Goal: Answer question/provide support: Share knowledge or assist other users

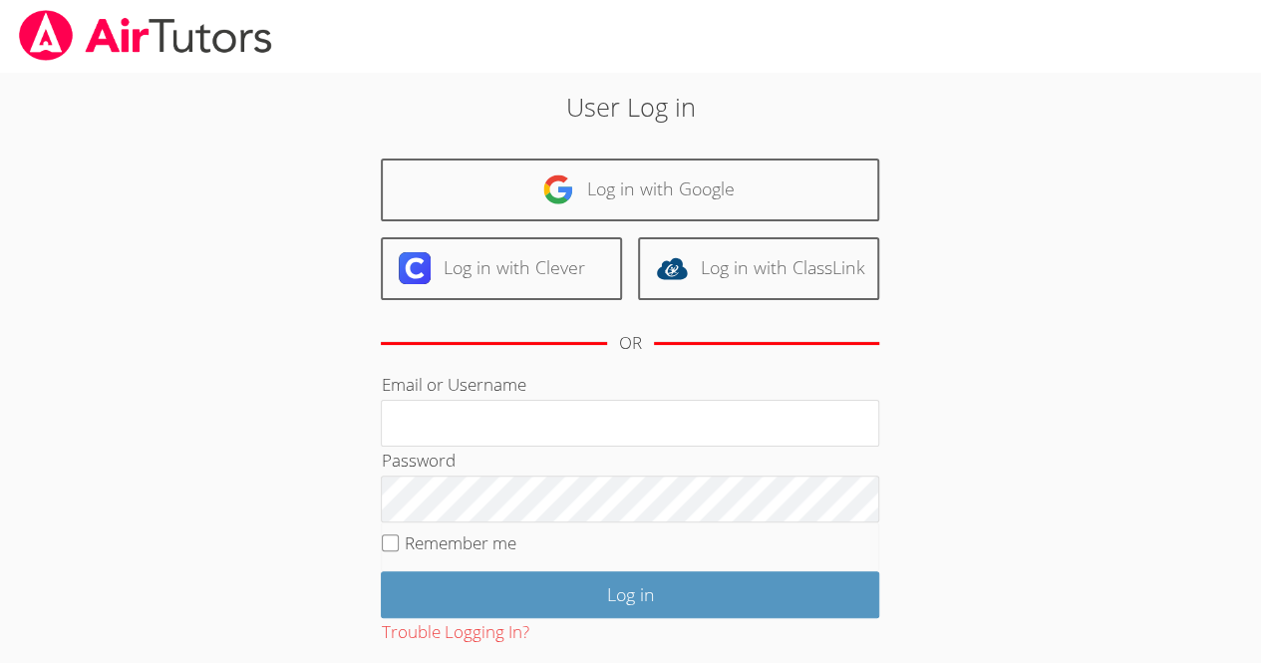
click at [8, 336] on body "User Log in Log in with Google Log in with Clever Log in with ClassLink OR Emai…" at bounding box center [630, 331] width 1261 height 663
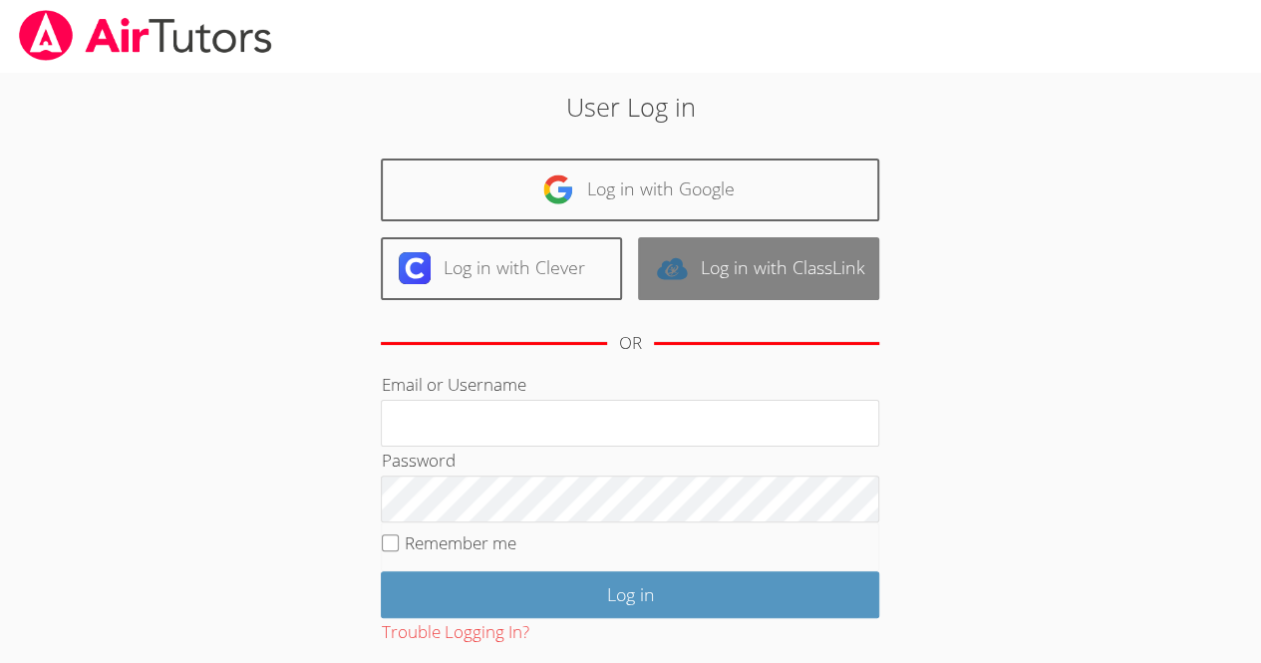
click at [711, 250] on link "Log in with ClassLink" at bounding box center [758, 268] width 241 height 63
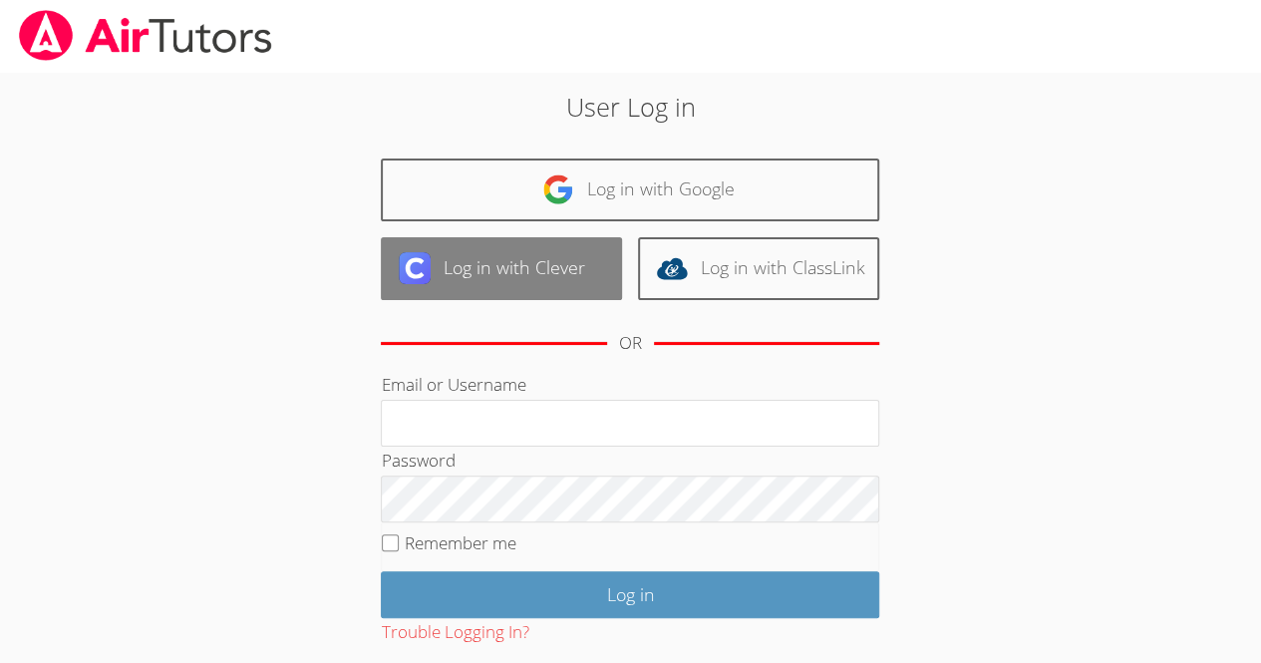
click at [455, 285] on link "Log in with Clever" at bounding box center [501, 268] width 241 height 63
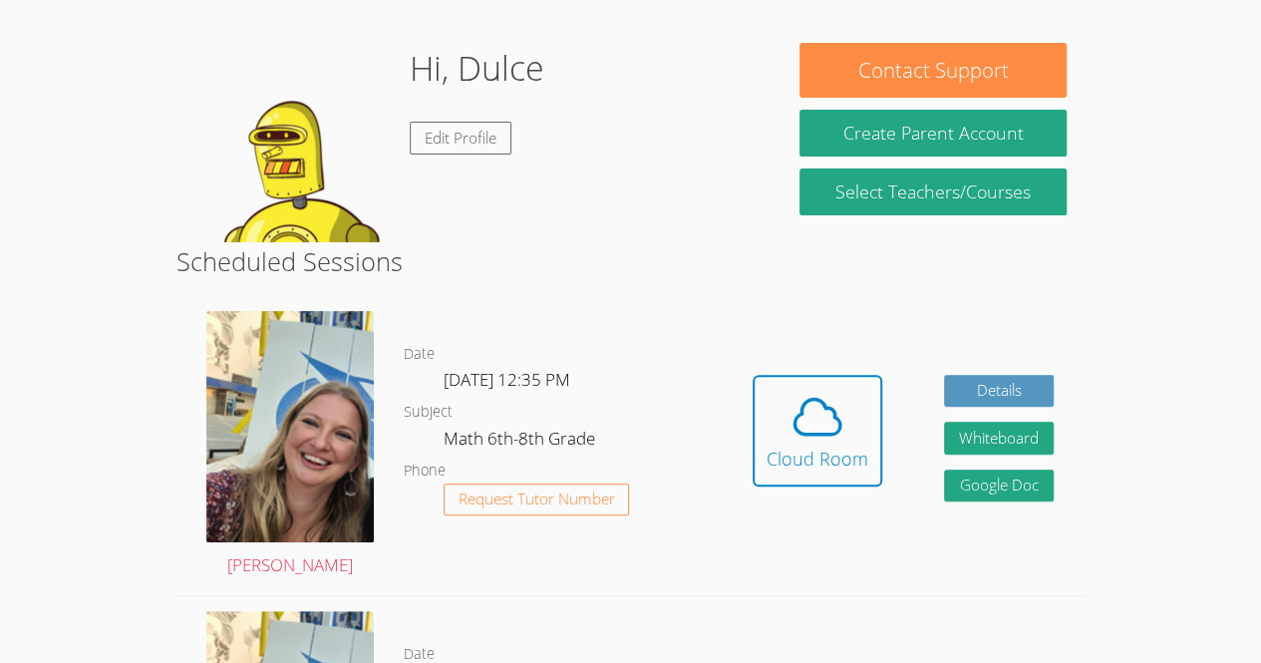
scroll to position [148, 0]
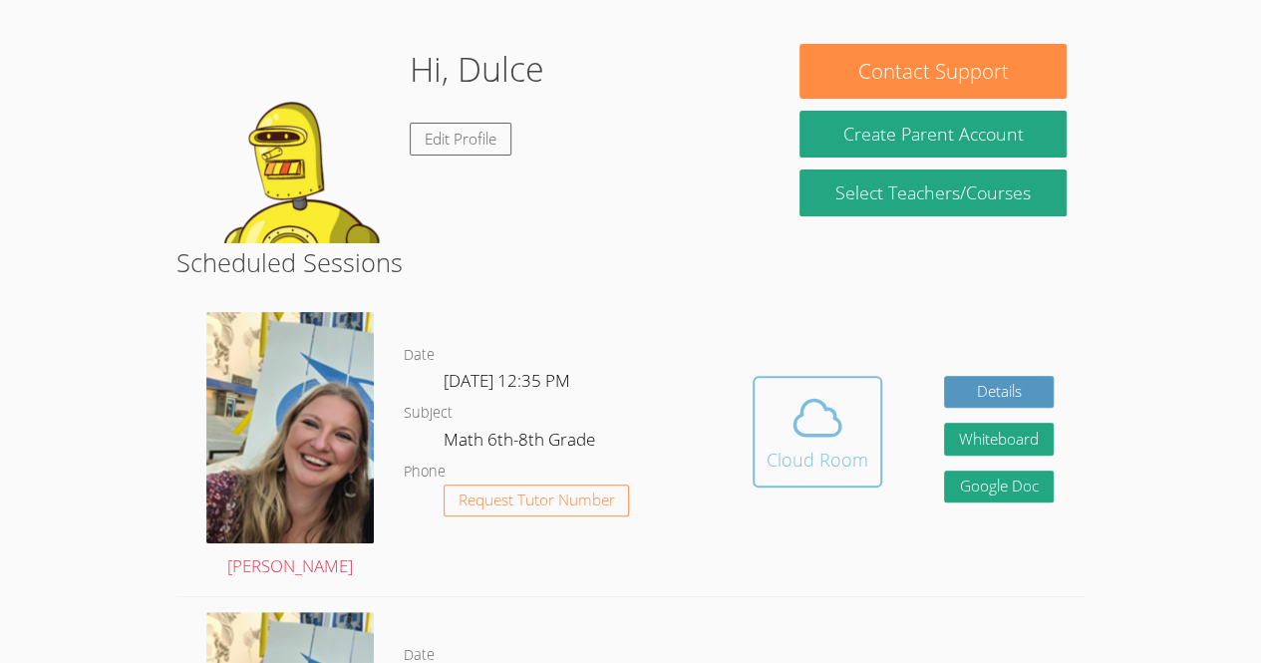
click at [825, 419] on icon at bounding box center [818, 418] width 56 height 56
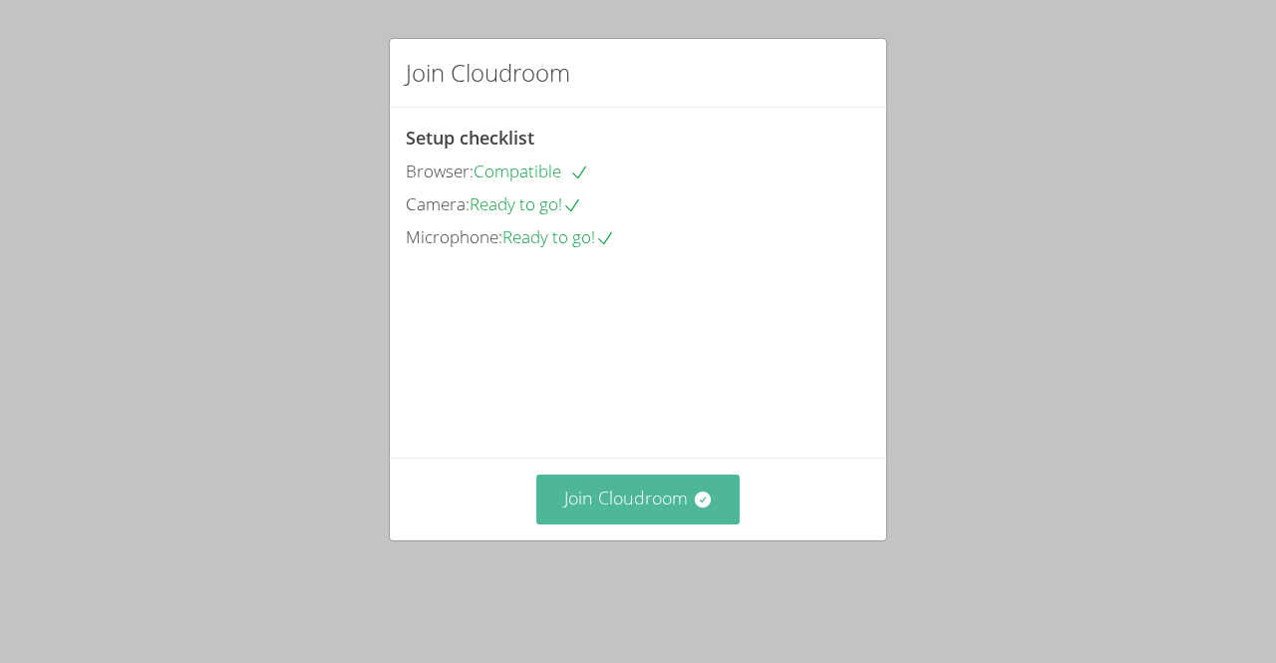
click at [628, 523] on button "Join Cloudroom" at bounding box center [638, 499] width 204 height 49
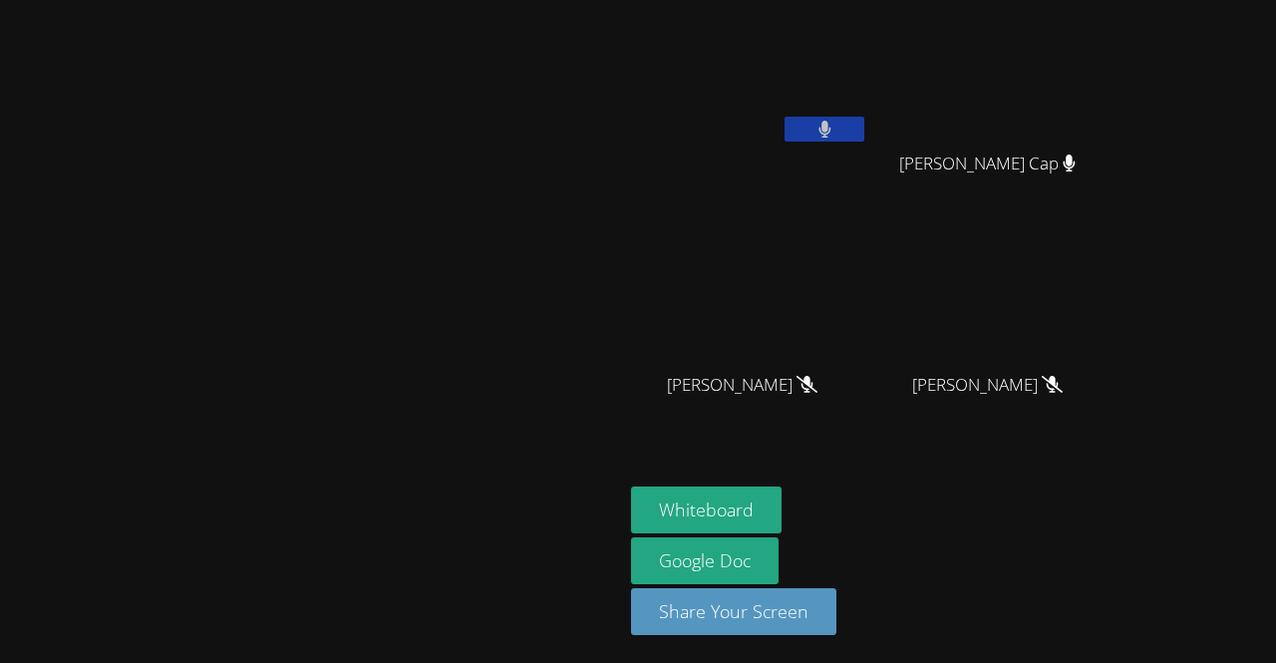
click at [898, 472] on aside "Dulce Teles-Marcos Mario Lucas Cap Mario Lucas Cap Alison Riano-Nunez Alison Ri…" at bounding box center [872, 331] width 498 height 663
click at [1036, 510] on div "Whiteboard Google Doc Share Your Screen" at bounding box center [872, 568] width 483 height 164
click at [782, 509] on button "Whiteboard" at bounding box center [706, 509] width 151 height 47
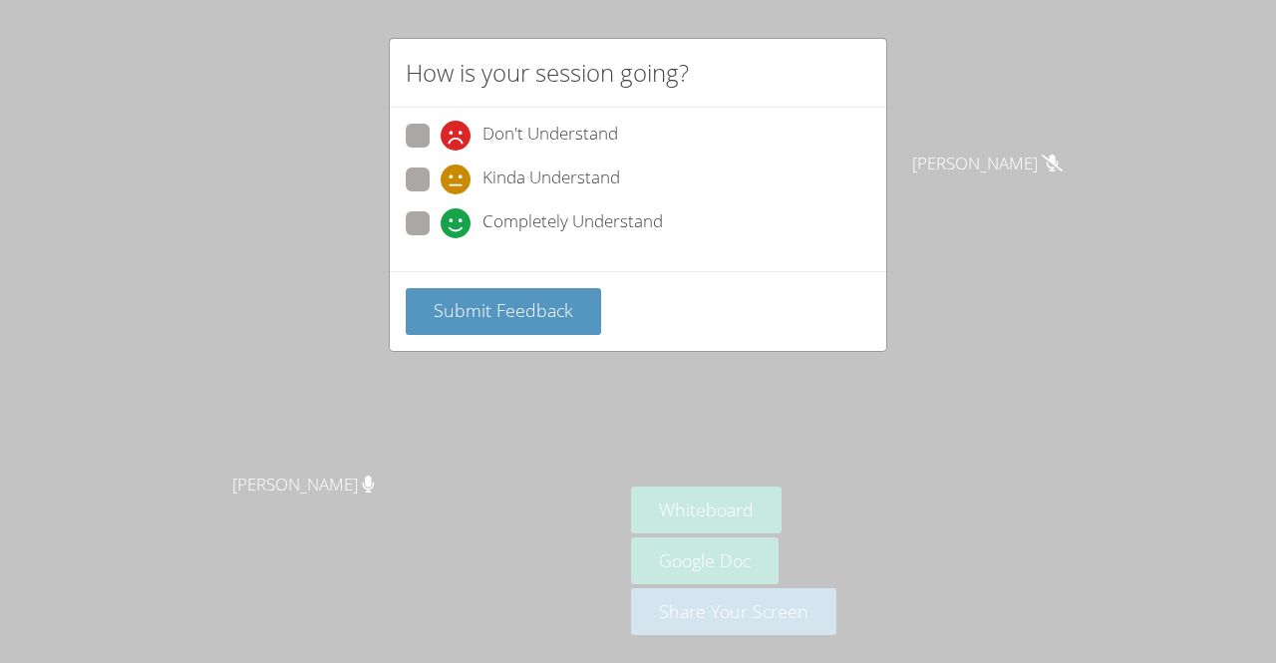
click at [433, 222] on label "Completely Understand" at bounding box center [534, 224] width 257 height 27
click at [441, 222] on input "Completely Understand" at bounding box center [449, 219] width 17 height 17
radio input "true"
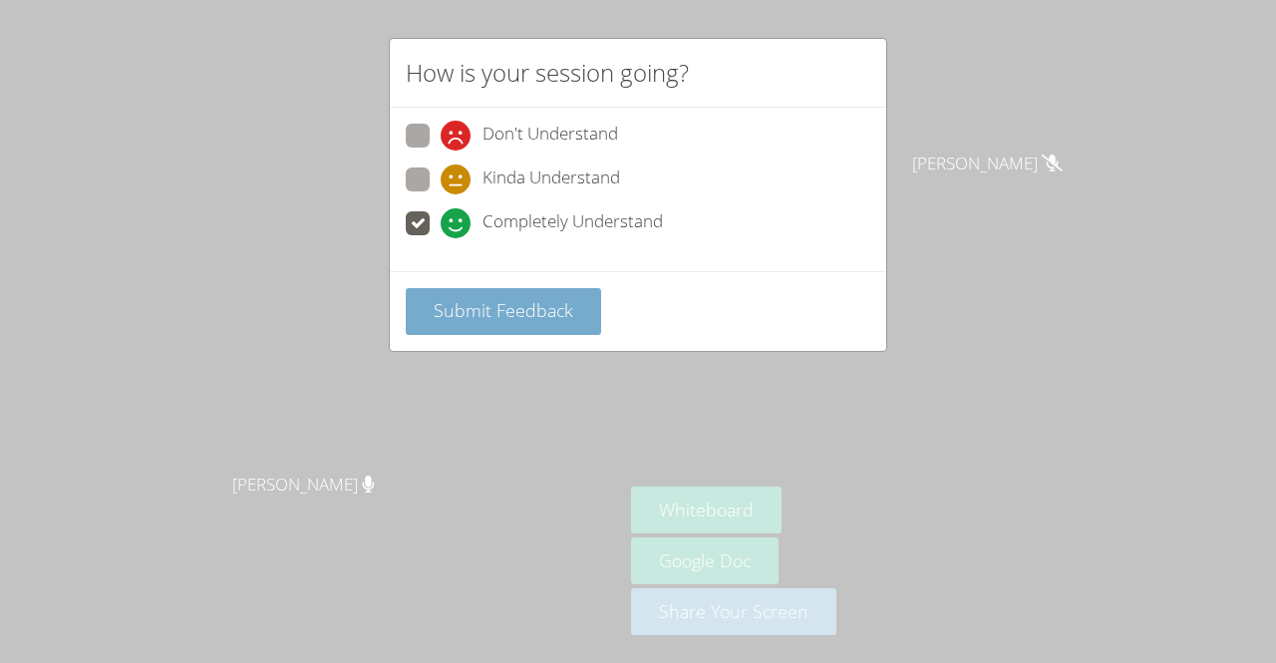
click at [508, 312] on span "Submit Feedback" at bounding box center [504, 310] width 140 height 24
